Goal: Task Accomplishment & Management: Manage account settings

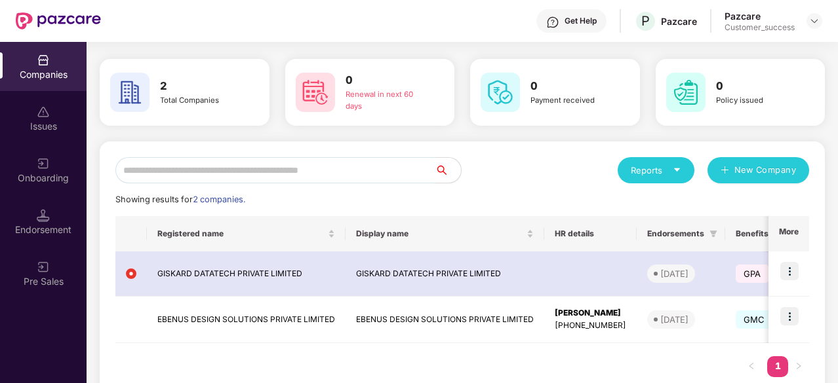
scroll to position [7, 0]
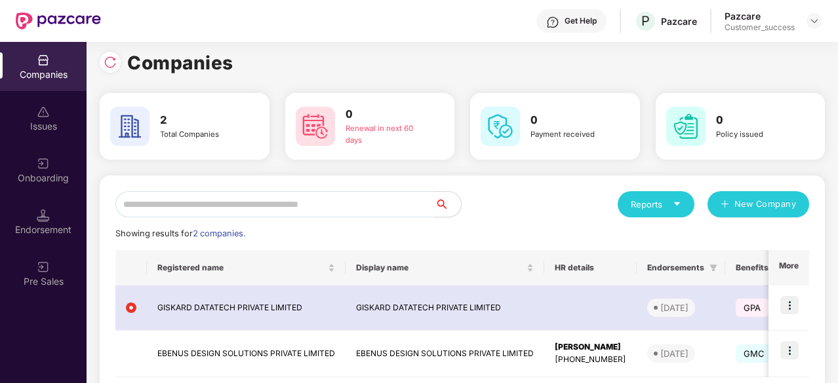
click at [758, 20] on div "Pazcare" at bounding box center [759, 16] width 70 height 12
click at [815, 22] on img at bounding box center [814, 21] width 10 height 10
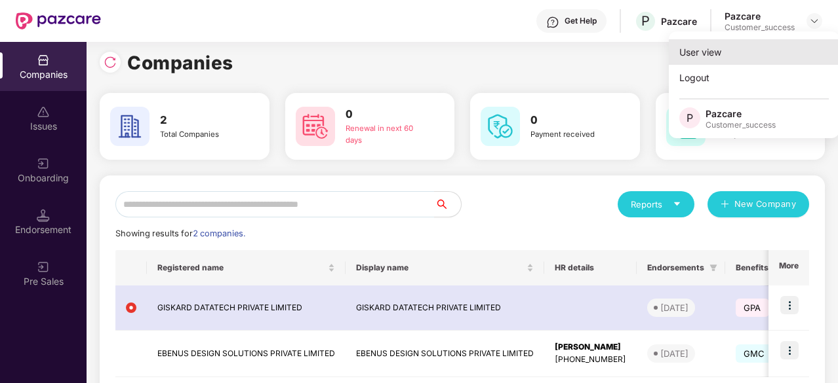
click at [747, 47] on div "User view" at bounding box center [754, 52] width 170 height 26
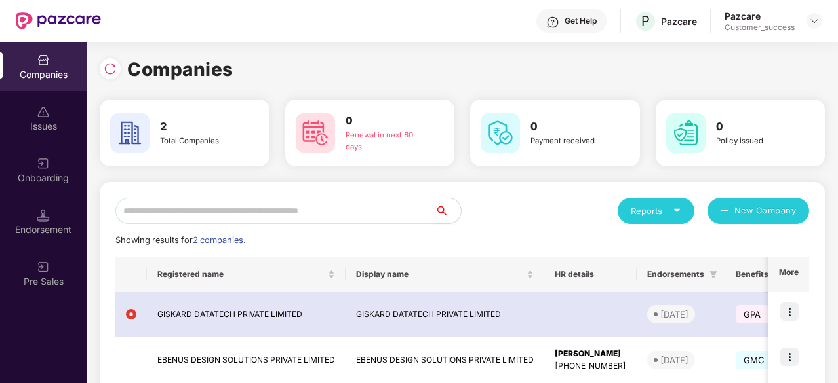
click at [764, 24] on div "Customer_success" at bounding box center [759, 27] width 70 height 10
click at [814, 24] on img at bounding box center [814, 21] width 10 height 10
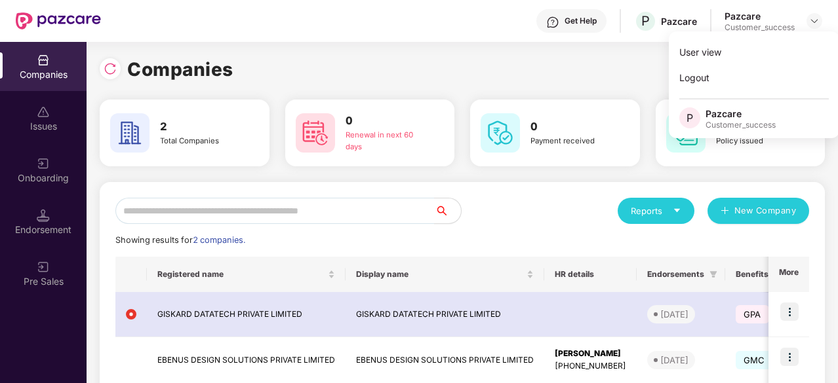
click at [149, 130] on img at bounding box center [129, 132] width 39 height 39
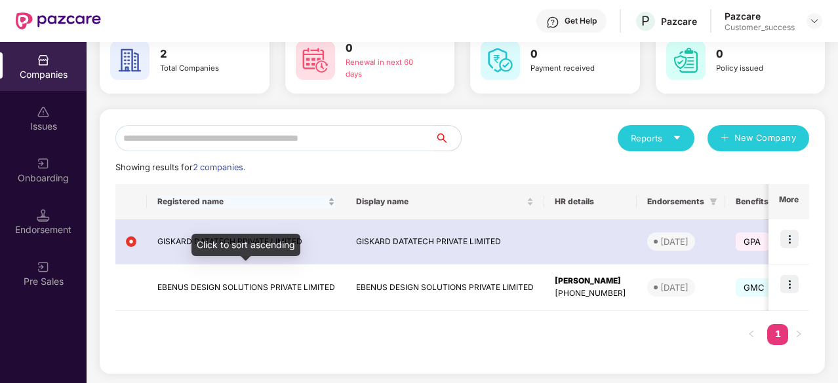
scroll to position [73, 0]
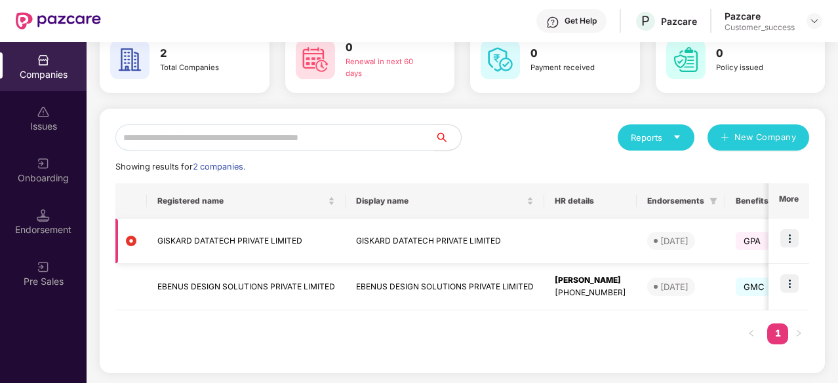
click at [796, 239] on img at bounding box center [789, 238] width 18 height 18
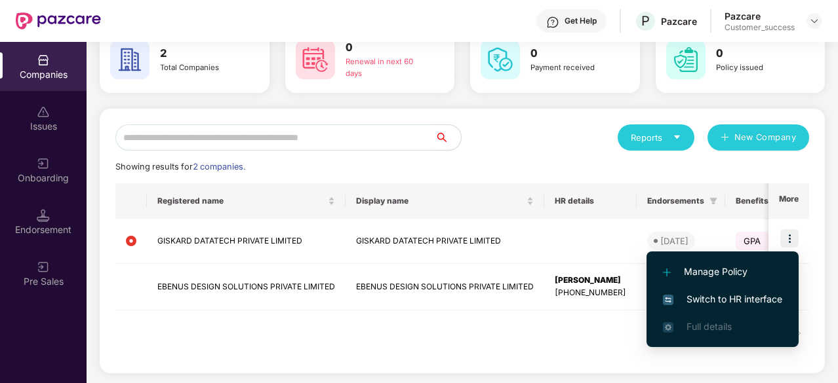
click at [708, 306] on span "Switch to HR interface" at bounding box center [722, 299] width 119 height 14
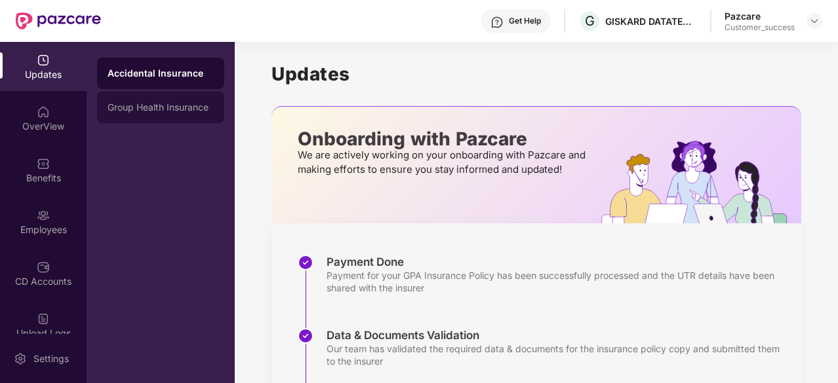
click at [172, 93] on div "Group Health Insurance" at bounding box center [160, 107] width 127 height 31
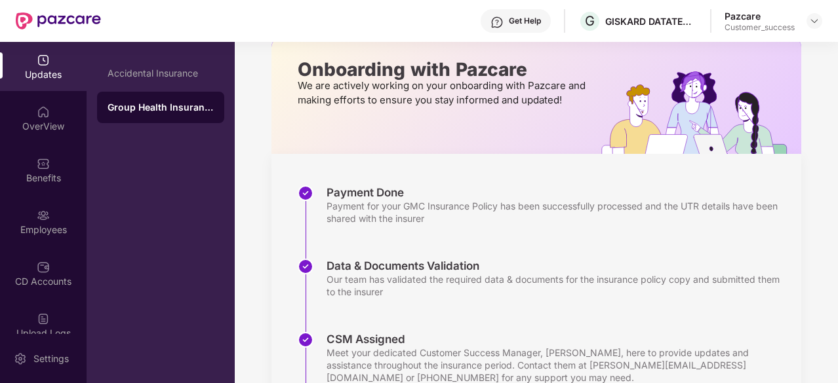
scroll to position [68, 0]
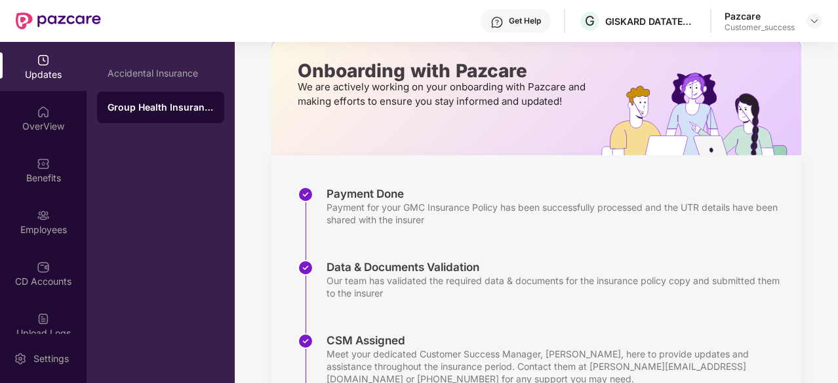
click at [177, 103] on div "Group Health Insurance" at bounding box center [161, 107] width 106 height 13
click at [39, 133] on div "OverView" at bounding box center [43, 118] width 87 height 49
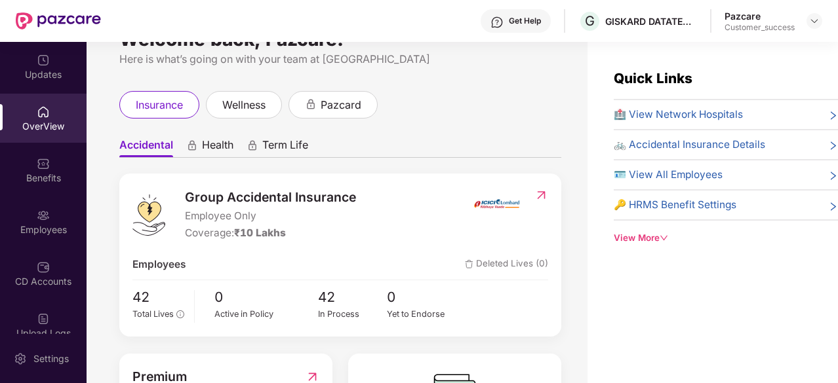
scroll to position [31, 0]
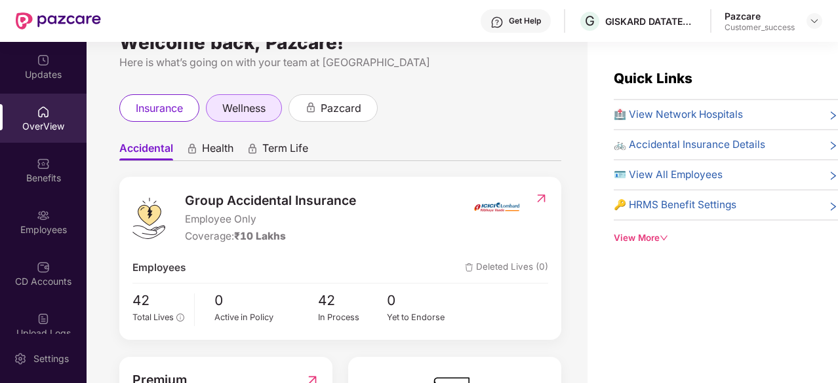
click at [254, 115] on span "wellness" at bounding box center [243, 108] width 43 height 16
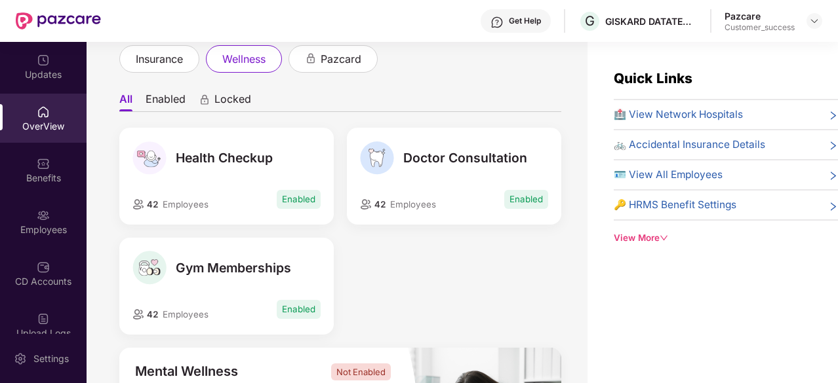
scroll to position [37, 0]
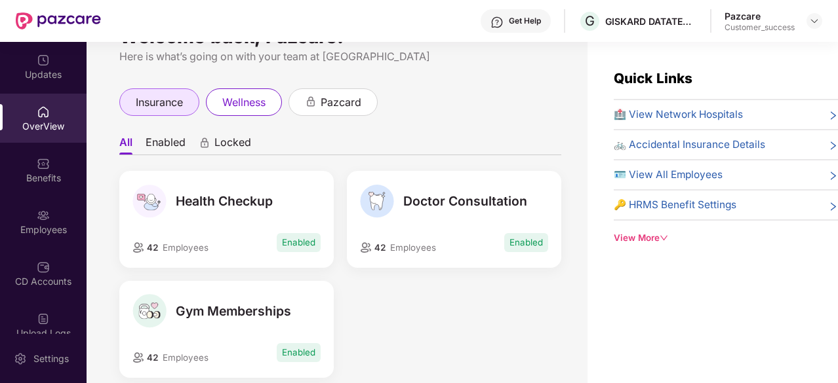
click at [174, 113] on div "insurance" at bounding box center [159, 102] width 80 height 28
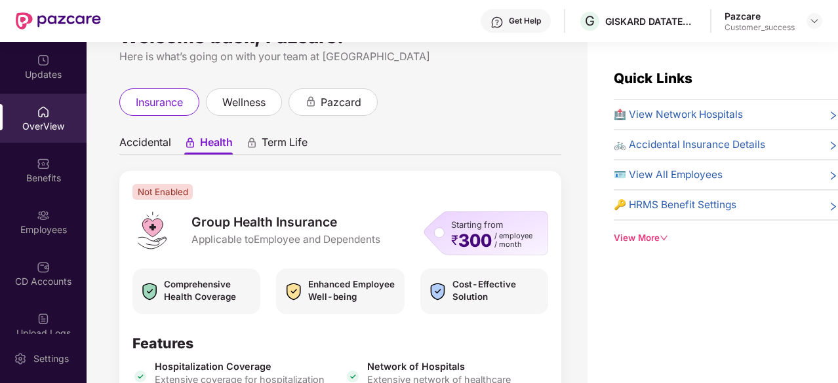
click at [681, 112] on span "🏥 View Network Hospitals" at bounding box center [678, 115] width 129 height 16
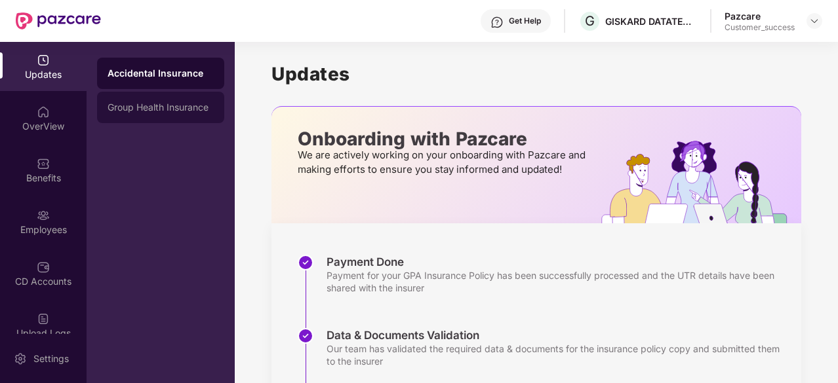
click at [122, 107] on div "Group Health Insurance" at bounding box center [161, 107] width 106 height 10
click at [153, 75] on div "Accidental Insurance" at bounding box center [161, 73] width 106 height 10
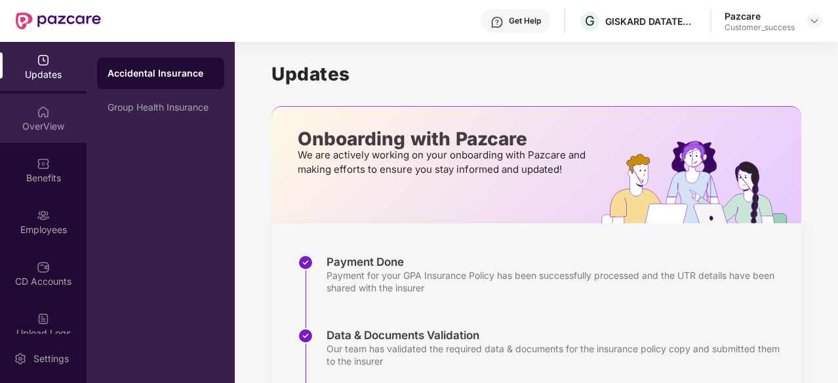
click at [46, 120] on div "OverView" at bounding box center [43, 126] width 87 height 13
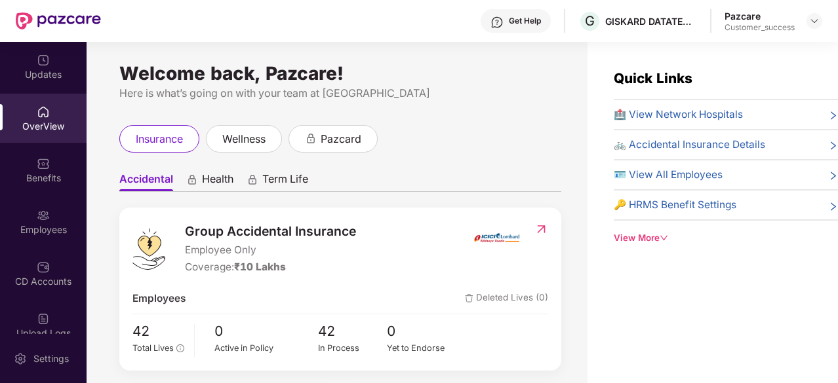
click at [708, 112] on span "🏥 View Network Hospitals" at bounding box center [678, 115] width 129 height 16
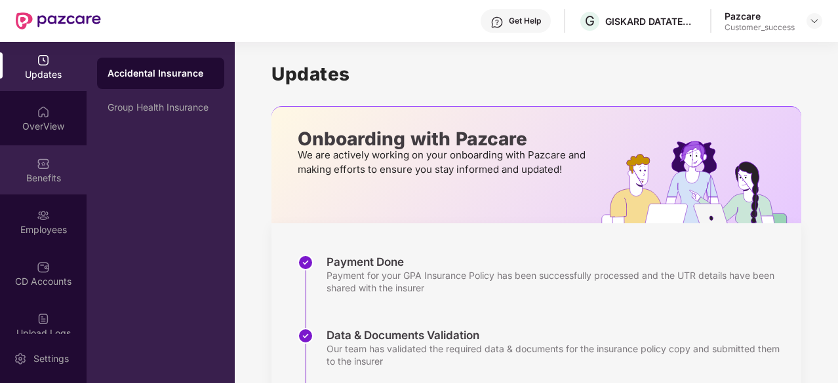
click at [21, 188] on div "Benefits" at bounding box center [43, 170] width 87 height 49
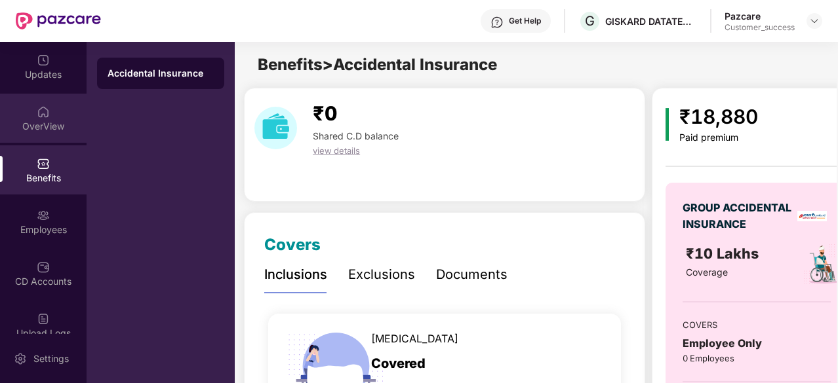
click at [45, 123] on div "OverView" at bounding box center [43, 126] width 87 height 13
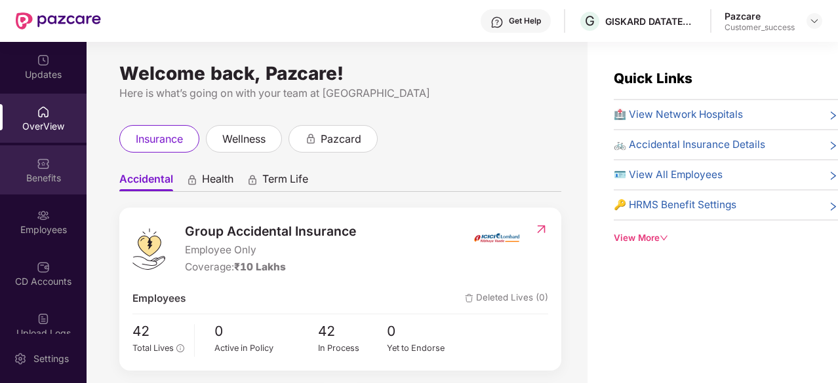
click at [53, 176] on div "Benefits" at bounding box center [43, 178] width 87 height 13
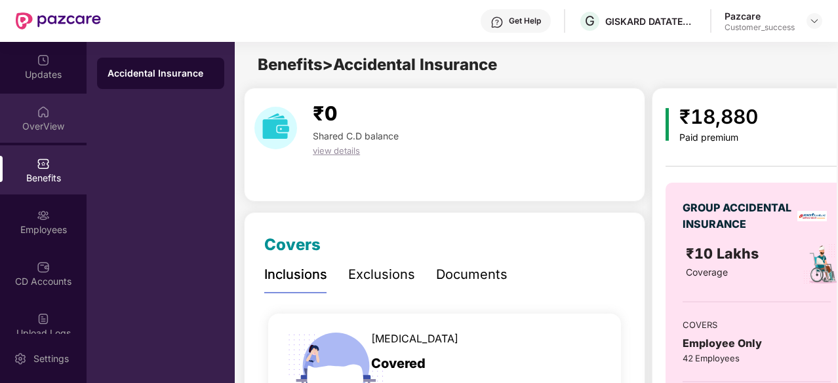
click at [41, 106] on img at bounding box center [43, 112] width 13 height 13
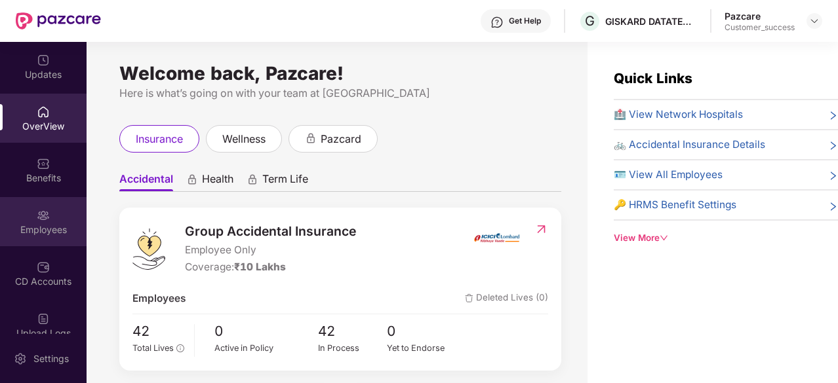
click at [43, 219] on img at bounding box center [43, 215] width 13 height 13
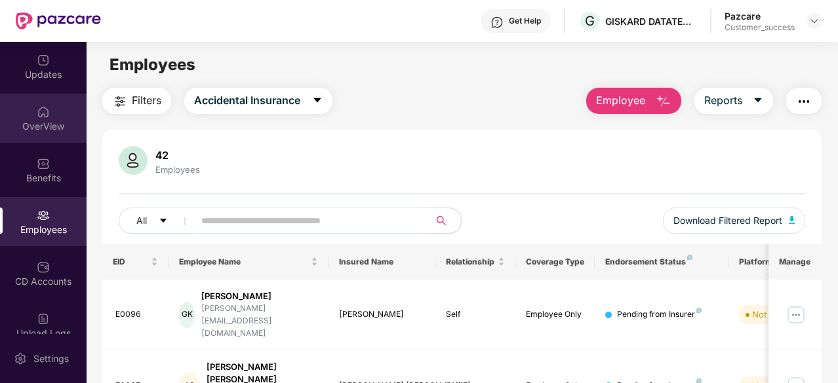
click at [39, 110] on img at bounding box center [43, 112] width 13 height 13
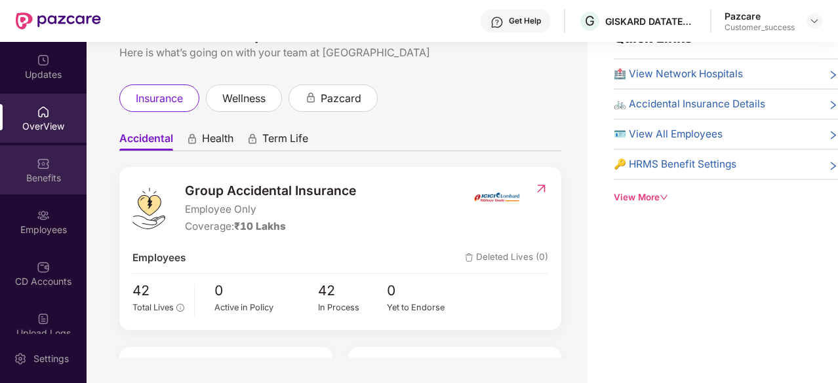
click at [24, 167] on div "Benefits" at bounding box center [43, 170] width 87 height 49
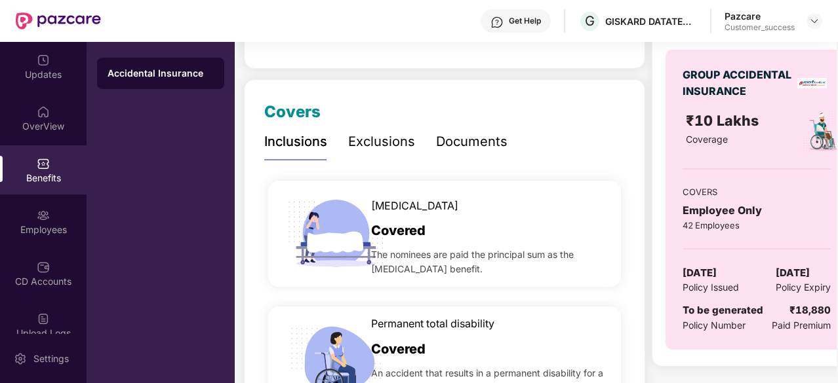
scroll to position [132, 0]
click at [370, 143] on div "Exclusions" at bounding box center [381, 142] width 67 height 20
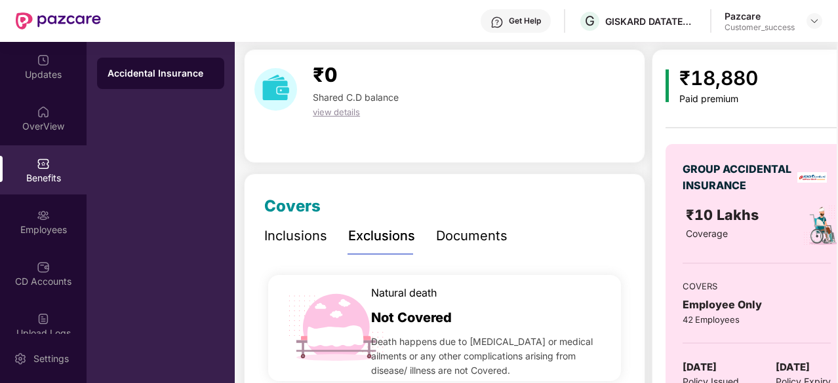
scroll to position [0, 0]
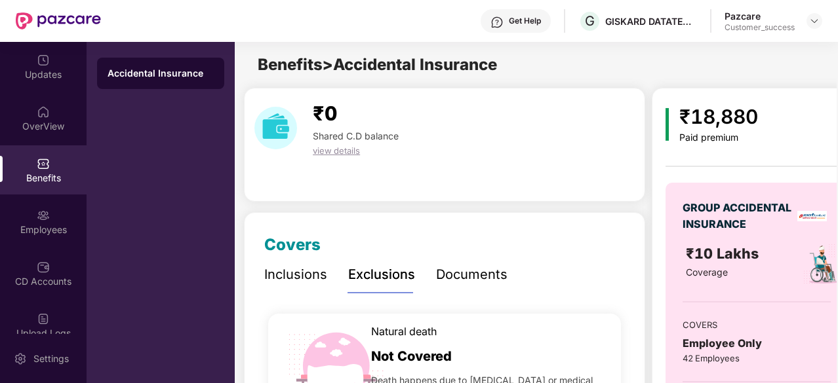
click at [465, 277] on div "Documents" at bounding box center [471, 275] width 71 height 20
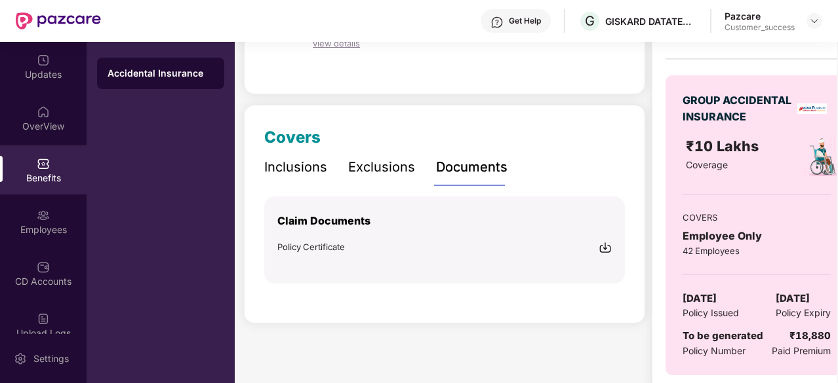
scroll to position [108, 0]
click at [55, 227] on div "Employees" at bounding box center [43, 230] width 87 height 13
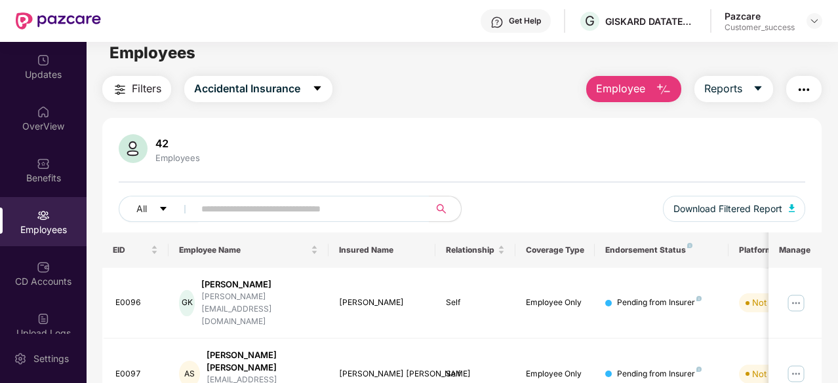
scroll to position [0, 0]
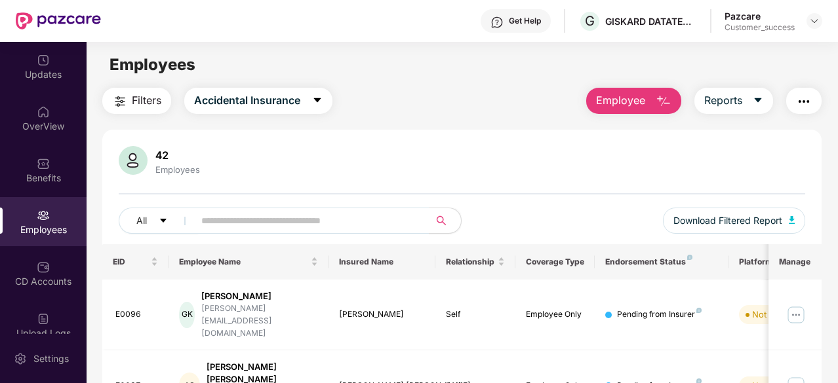
click at [657, 102] on img "button" at bounding box center [663, 102] width 16 height 16
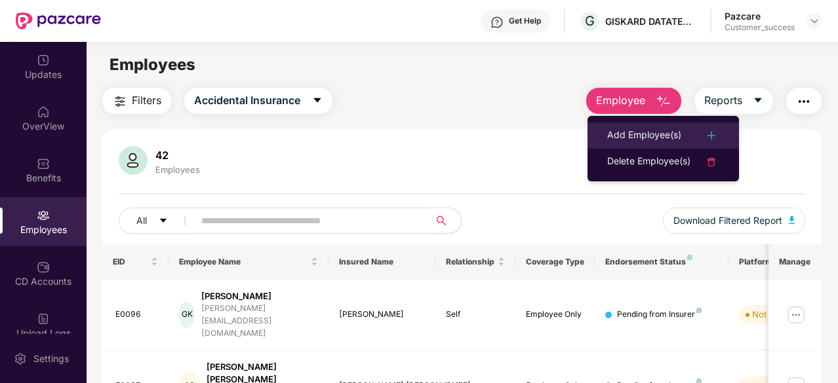
click at [666, 132] on div "Add Employee(s)" at bounding box center [644, 136] width 74 height 16
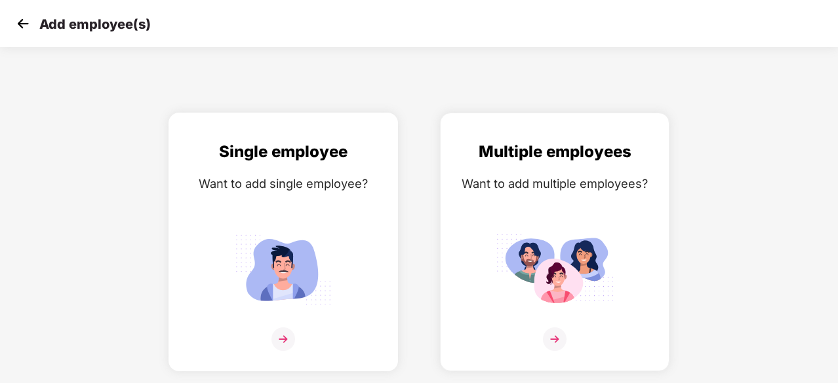
click at [269, 174] on div "Want to add single employee?" at bounding box center [283, 183] width 202 height 19
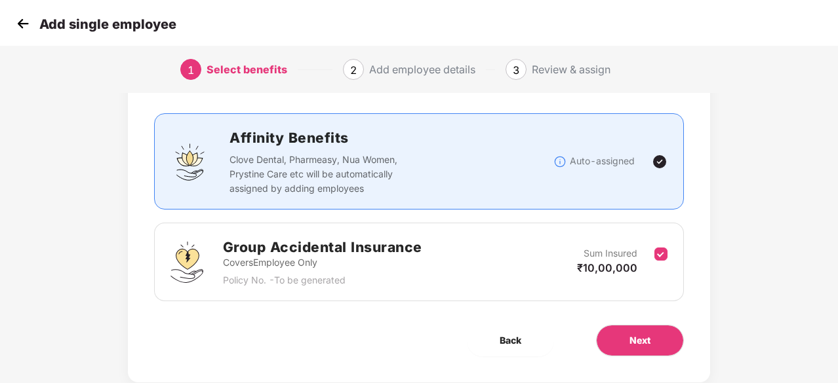
scroll to position [69, 0]
click at [24, 24] on img at bounding box center [23, 24] width 20 height 20
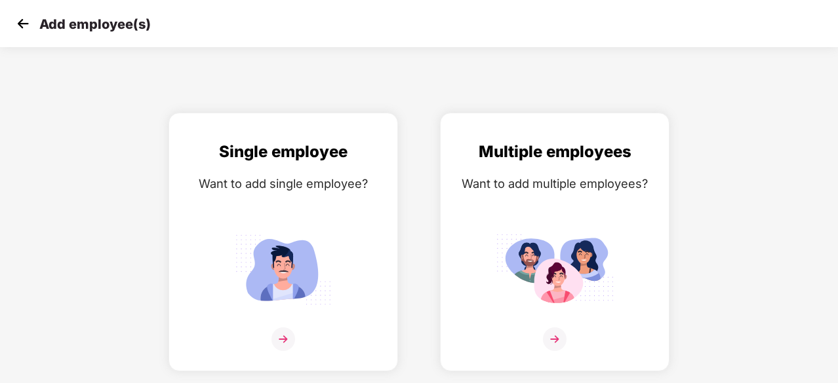
click at [24, 24] on img at bounding box center [23, 24] width 20 height 20
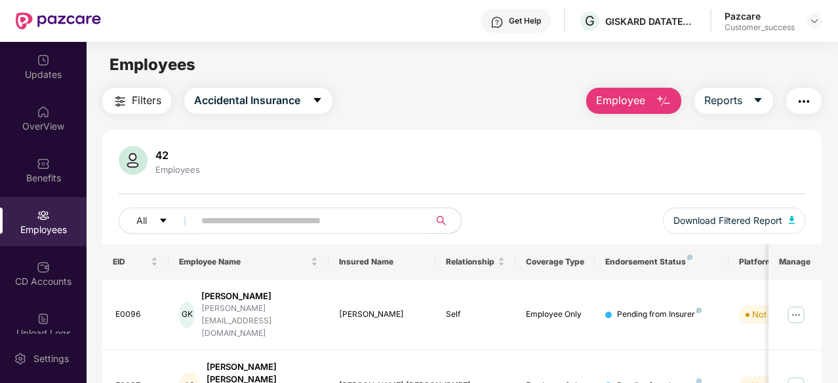
scroll to position [21, 0]
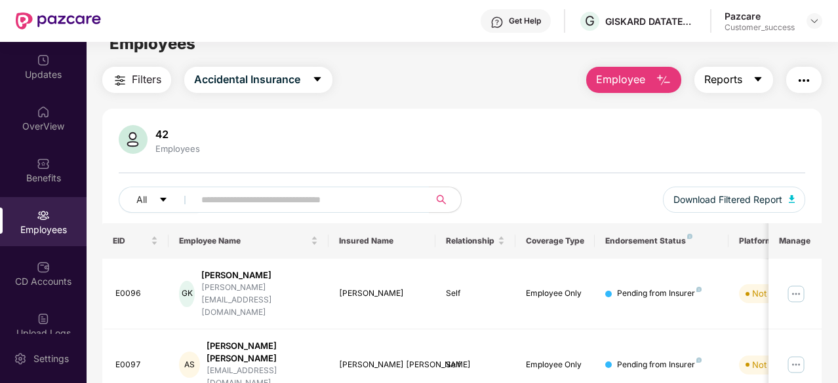
click at [756, 75] on icon "caret-down" at bounding box center [758, 79] width 10 height 10
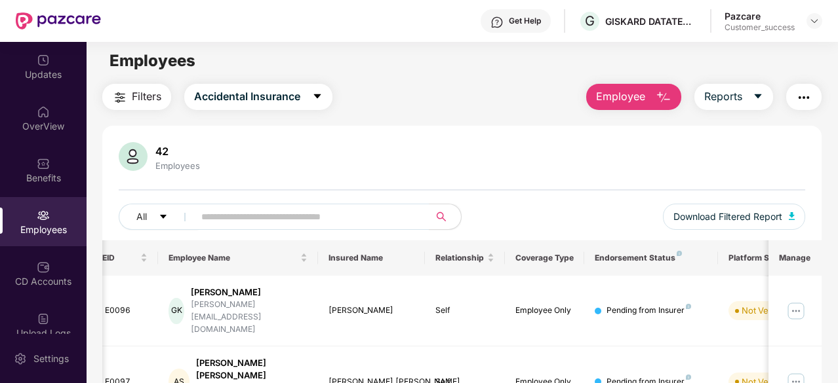
scroll to position [3, 0]
click at [798, 94] on img "button" at bounding box center [804, 98] width 16 height 16
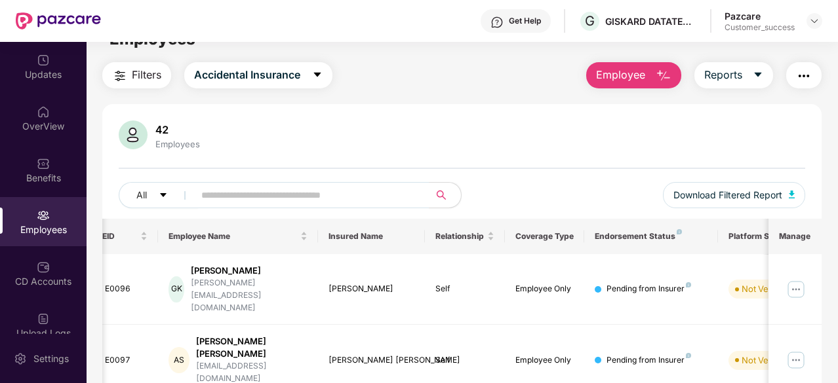
scroll to position [26, 0]
click at [286, 195] on input "text" at bounding box center [306, 196] width 210 height 20
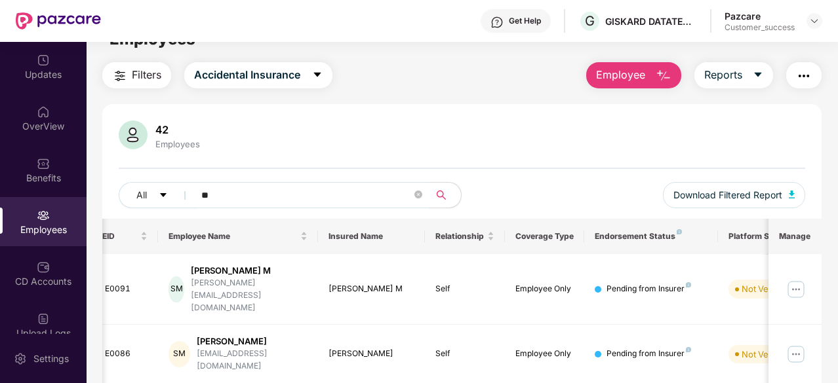
type input "*"
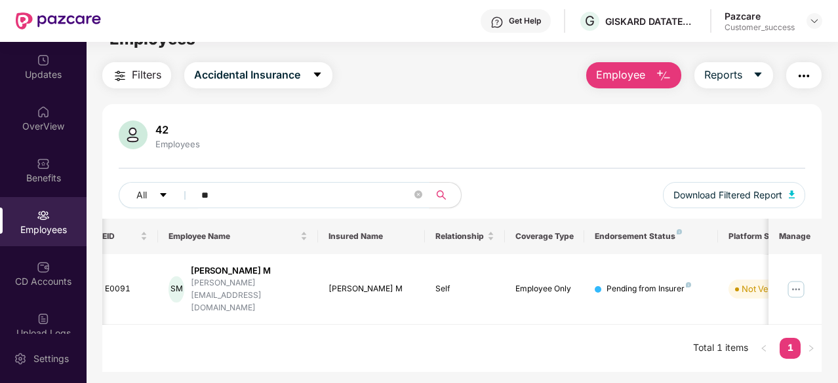
type input "*"
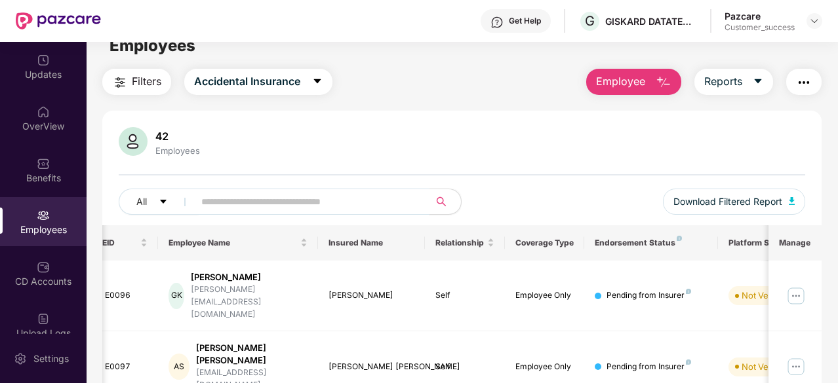
scroll to position [21, 0]
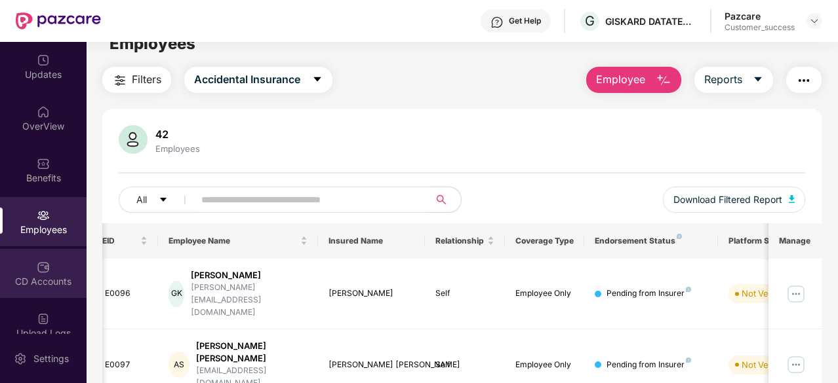
click at [56, 275] on div "CD Accounts" at bounding box center [43, 281] width 87 height 13
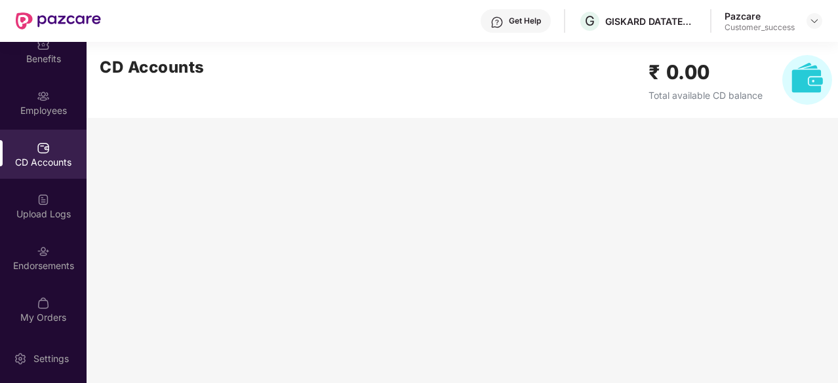
scroll to position [121, 0]
click at [39, 258] on div "Endorsements" at bounding box center [43, 264] width 87 height 13
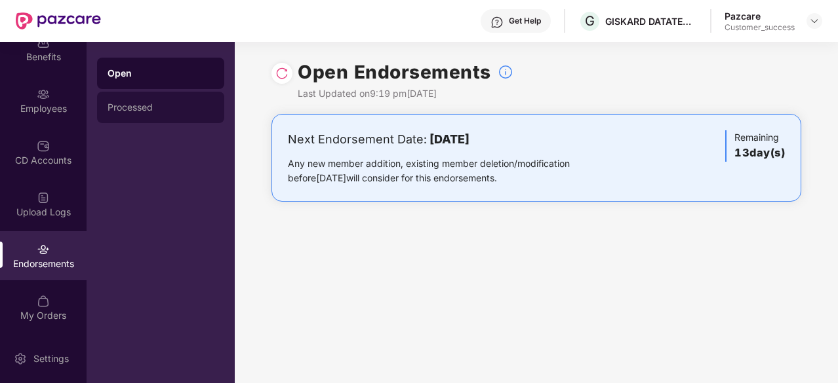
click at [163, 113] on div "Processed" at bounding box center [160, 107] width 127 height 31
